Goal: Task Accomplishment & Management: Manage account settings

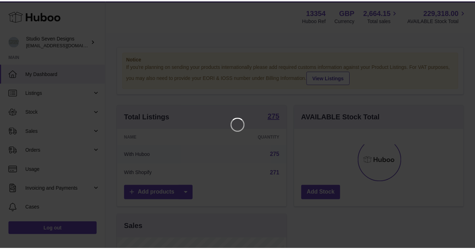
scroll to position [111, 171]
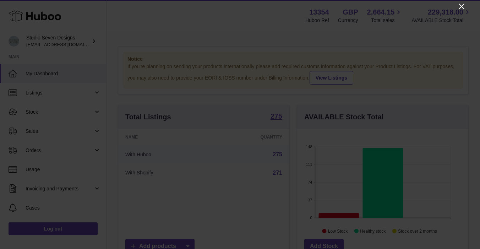
click at [460, 6] on icon "Close" at bounding box center [462, 6] width 9 height 9
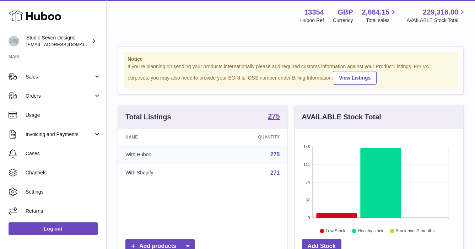
scroll to position [0, 0]
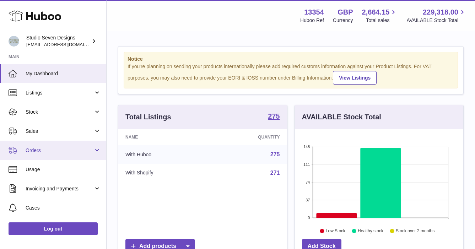
click at [38, 150] on span "Orders" at bounding box center [60, 150] width 68 height 7
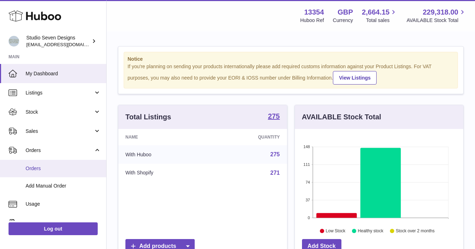
click at [36, 166] on span "Orders" at bounding box center [63, 168] width 75 height 7
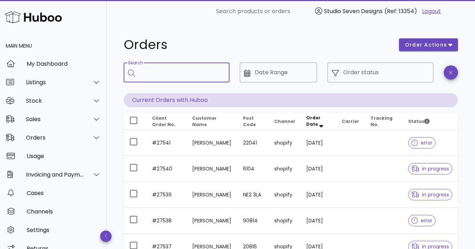
click at [149, 75] on input "Search" at bounding box center [181, 72] width 85 height 11
type input "*****"
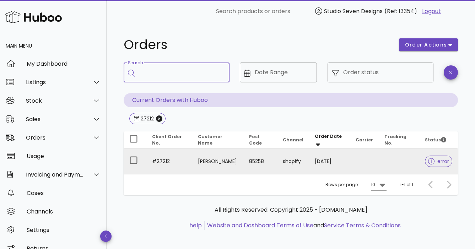
click at [400, 159] on td at bounding box center [399, 161] width 40 height 26
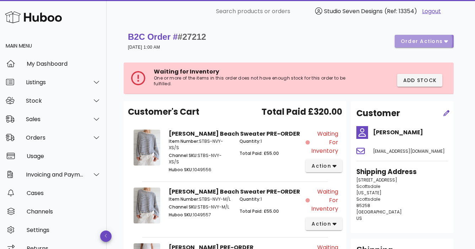
click at [442, 43] on span "order actions" at bounding box center [421, 41] width 43 height 7
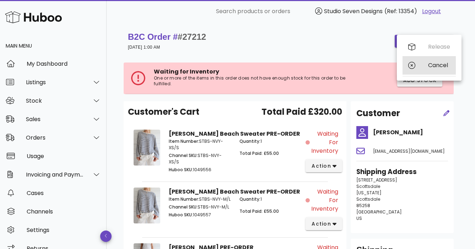
click at [438, 65] on div "Cancel" at bounding box center [439, 65] width 22 height 7
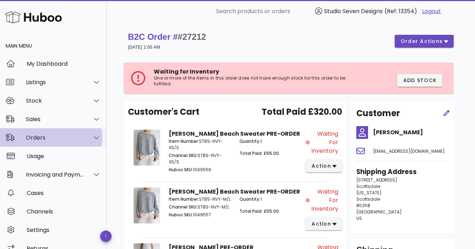
click at [46, 137] on div "Orders" at bounding box center [55, 137] width 58 height 7
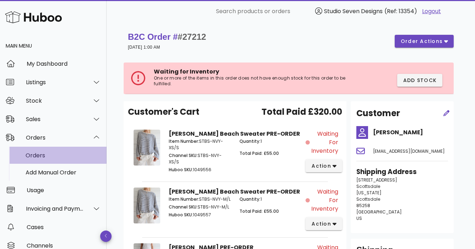
click at [40, 155] on div "Orders" at bounding box center [63, 155] width 75 height 7
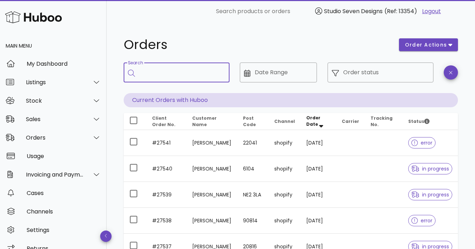
click at [157, 67] on input "Search" at bounding box center [181, 72] width 85 height 11
type input "*****"
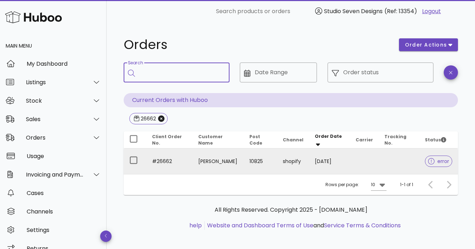
click at [399, 161] on td at bounding box center [399, 161] width 40 height 26
